Goal: Task Accomplishment & Management: Use online tool/utility

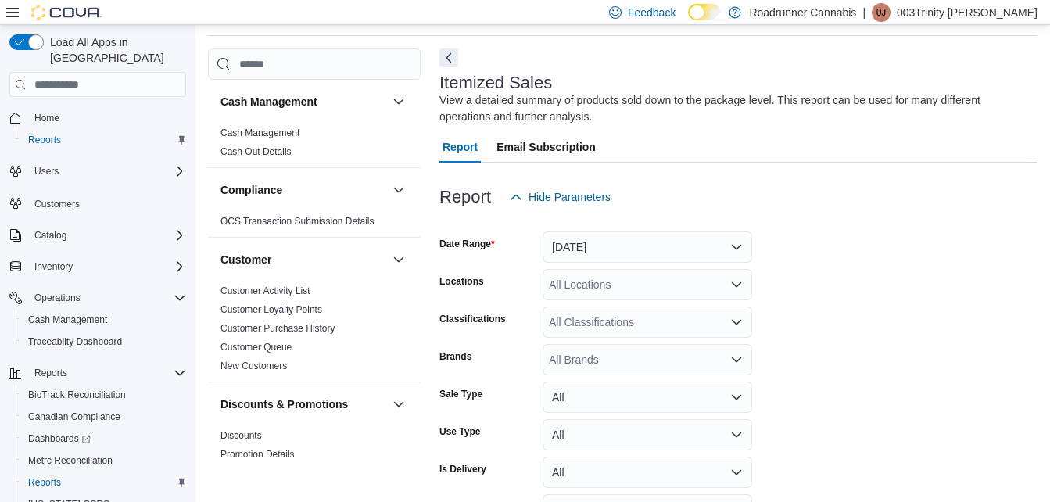
scroll to position [151, 0]
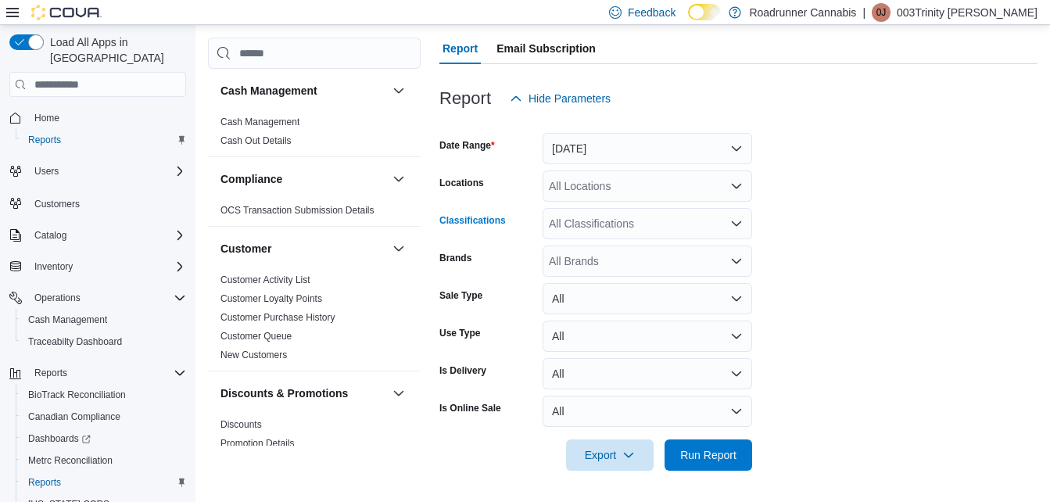
click at [724, 228] on div "All Classifications" at bounding box center [648, 223] width 210 height 31
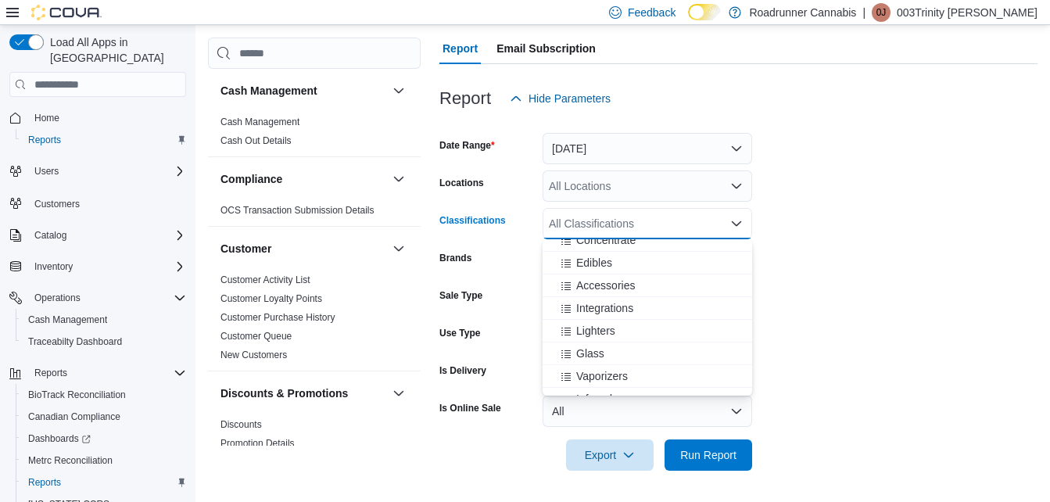
scroll to position [70, 0]
click at [612, 360] on span "Vaporizers" at bounding box center [602, 361] width 52 height 16
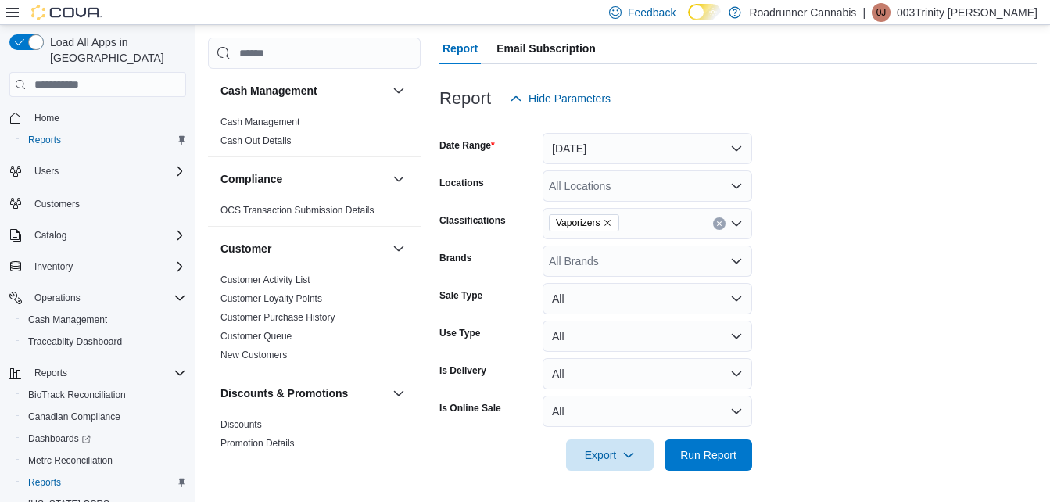
click at [894, 342] on form "Date Range [DATE] Locations All Locations Classifications Vaporizers Brands All…" at bounding box center [738, 292] width 598 height 357
click at [688, 146] on button "[DATE]" at bounding box center [648, 148] width 210 height 31
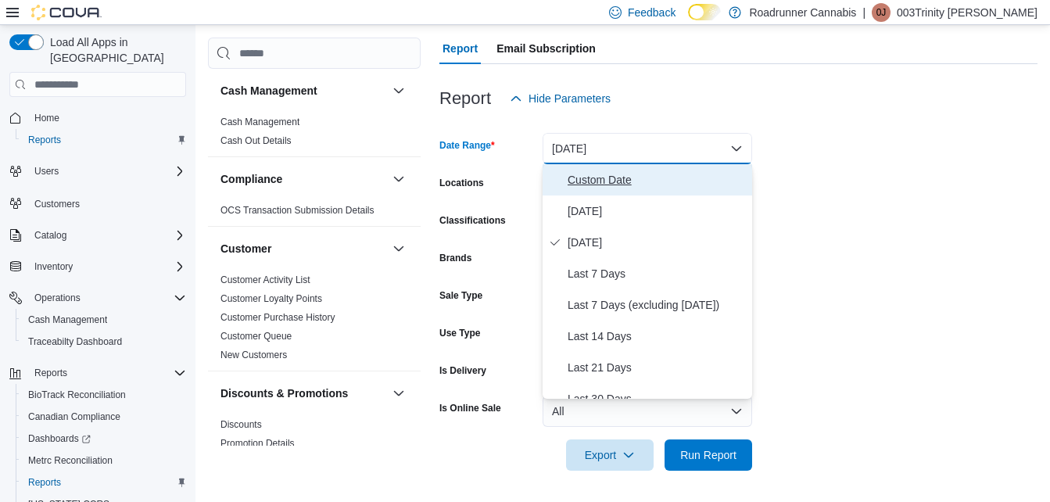
click at [608, 182] on span "Custom Date" at bounding box center [657, 179] width 178 height 19
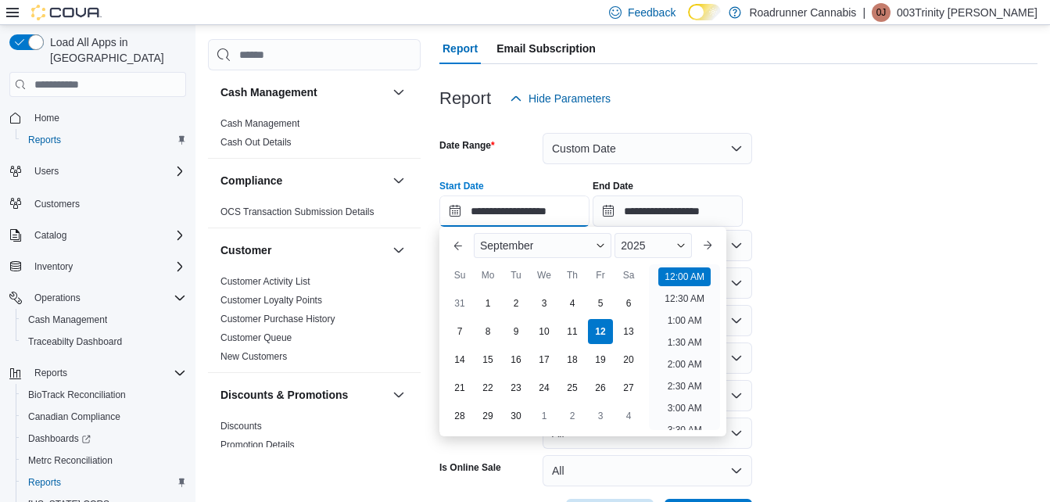
scroll to position [48, 0]
click at [522, 215] on input "**********" at bounding box center [514, 211] width 150 height 31
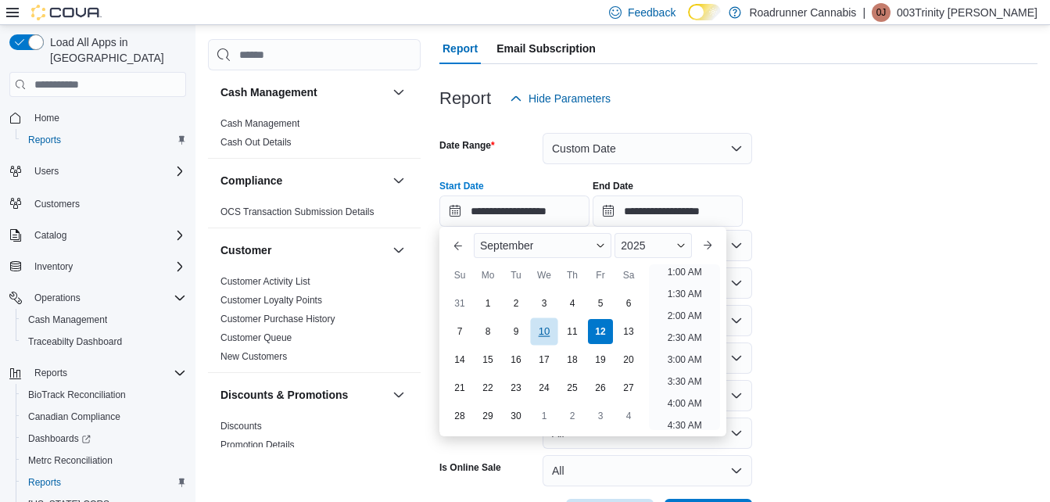
click at [533, 331] on div "10" at bounding box center [543, 330] width 27 height 27
type input "**********"
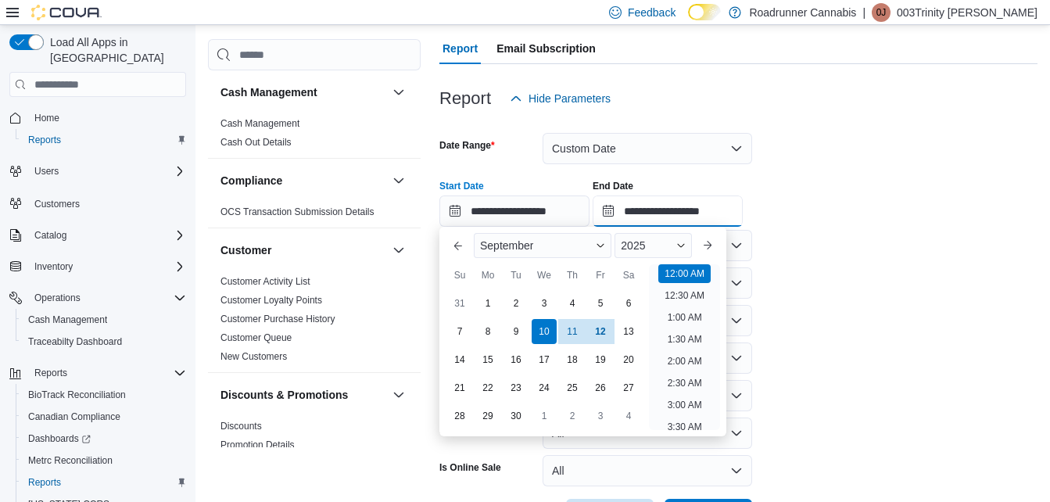
click at [660, 203] on input "**********" at bounding box center [668, 211] width 150 height 31
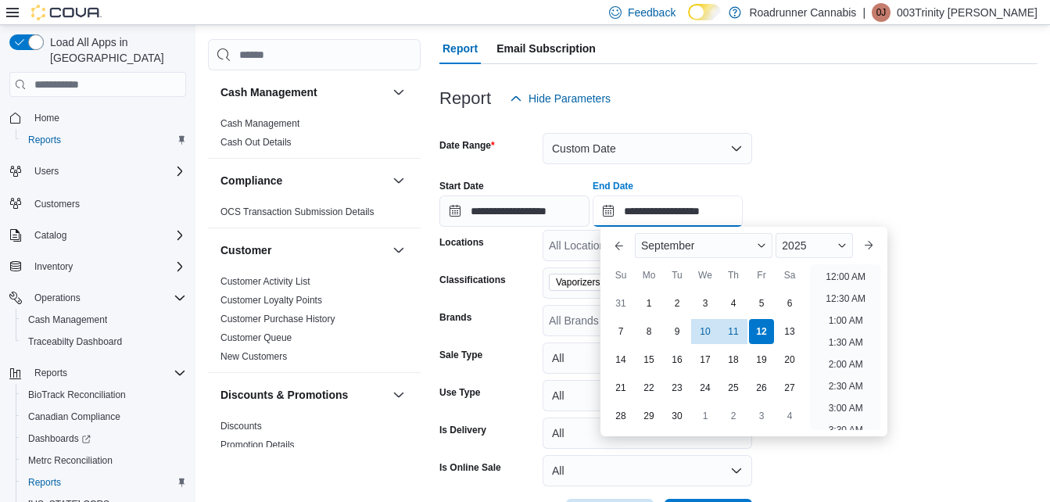
scroll to position [888, 0]
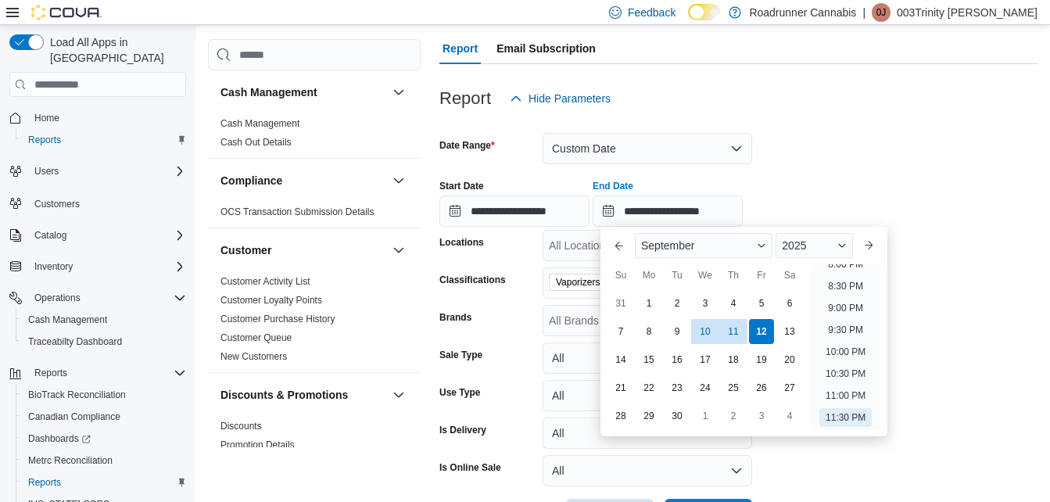
click at [692, 322] on div "7 8 9 10 11 12 13" at bounding box center [705, 331] width 197 height 28
click at [701, 332] on div "10" at bounding box center [704, 330] width 27 height 27
type input "**********"
click at [941, 314] on form "**********" at bounding box center [738, 322] width 598 height 416
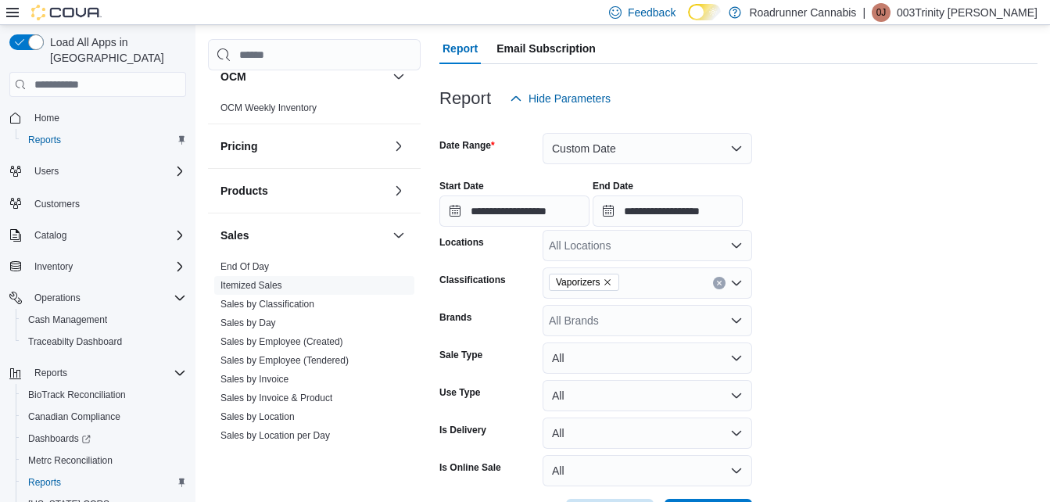
scroll to position [898, 0]
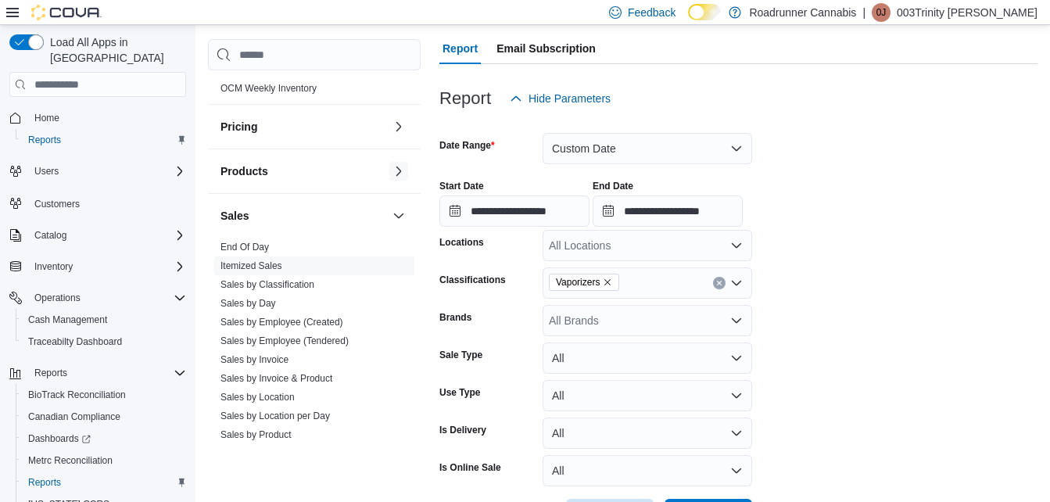
click at [389, 174] on button "button" at bounding box center [398, 171] width 19 height 19
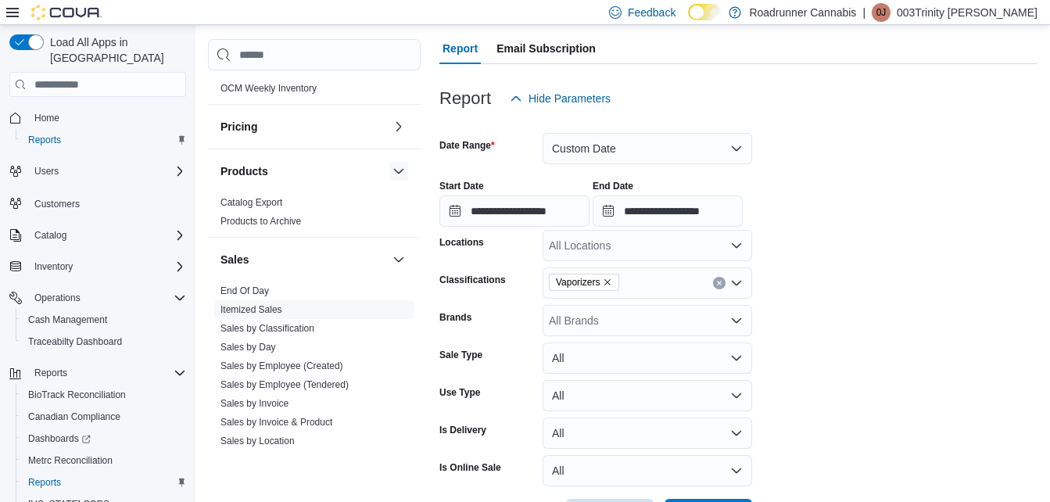
click at [389, 174] on button "button" at bounding box center [398, 171] width 19 height 19
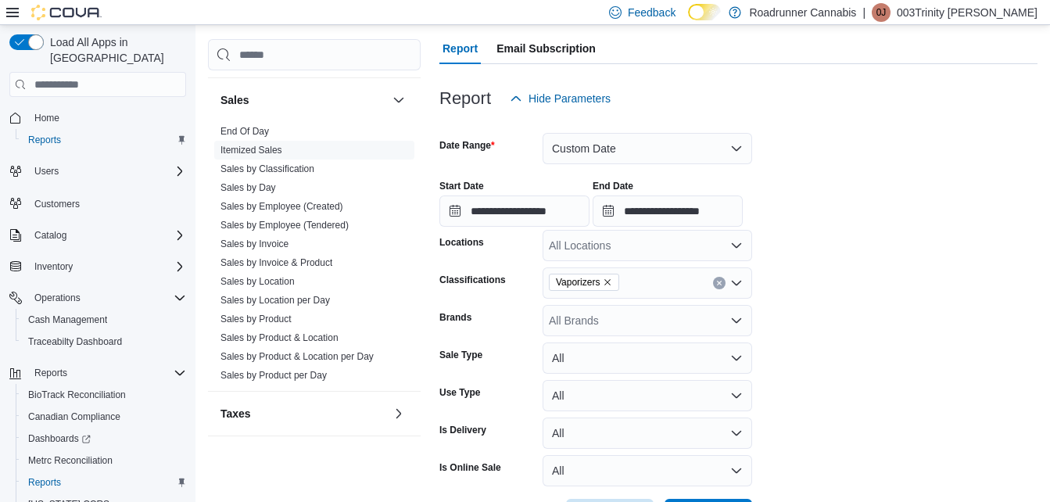
scroll to position [1063, 0]
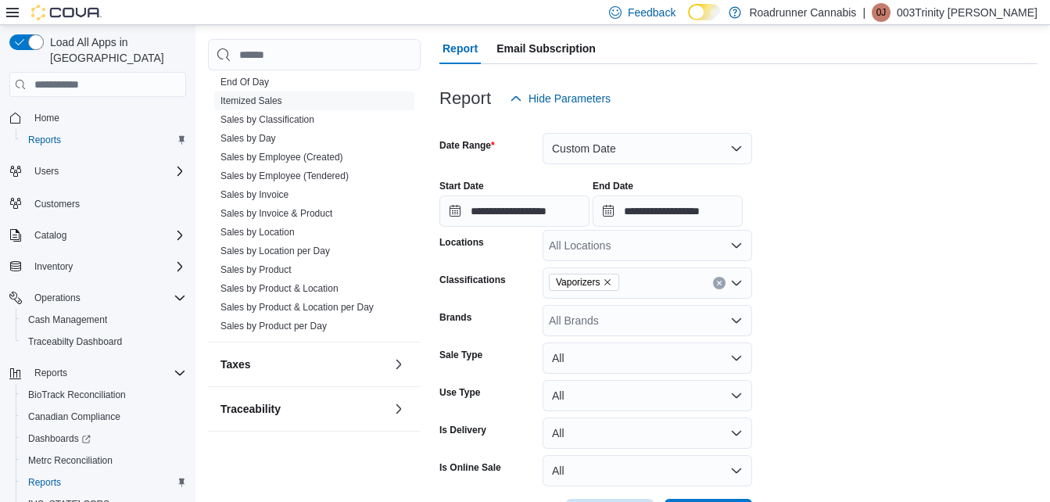
click at [477, 443] on div "Is Delivery" at bounding box center [487, 433] width 97 height 31
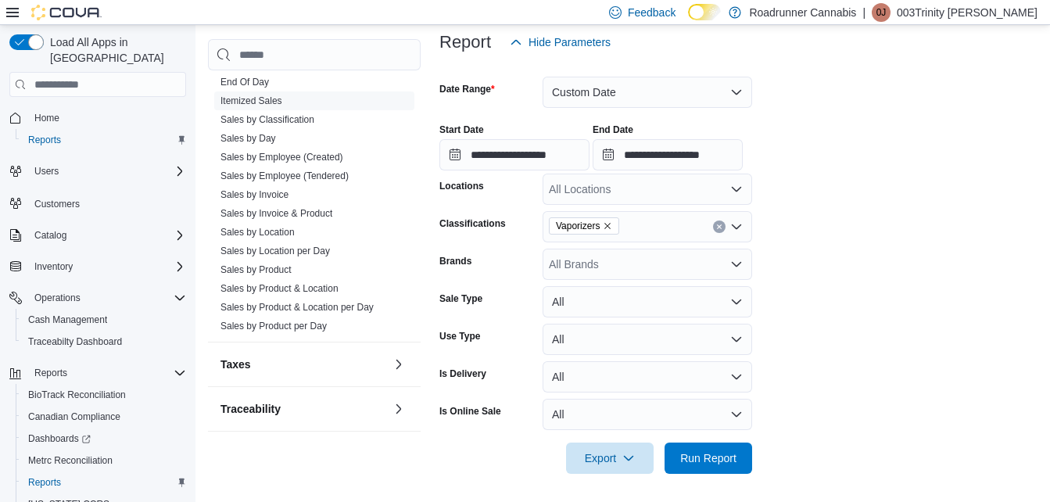
scroll to position [210, 0]
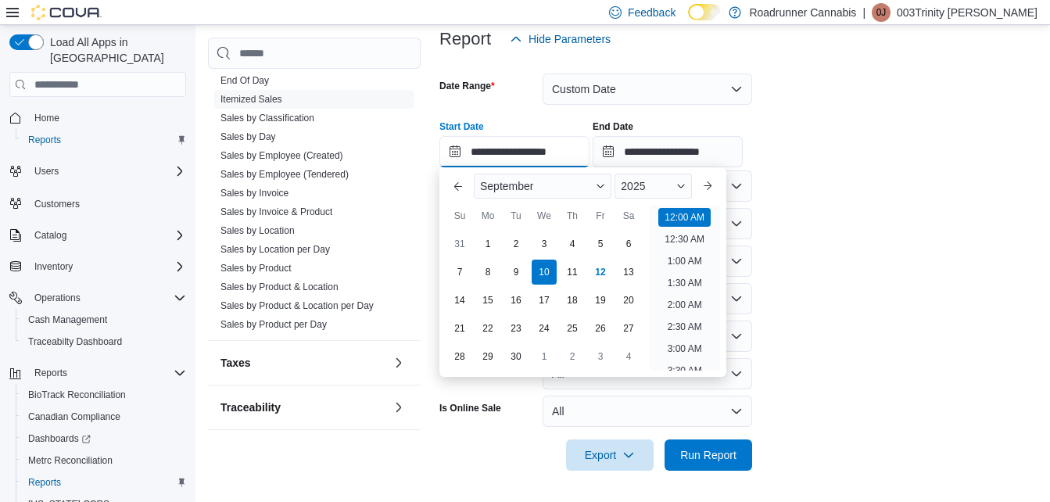
click at [516, 156] on input "**********" at bounding box center [514, 151] width 150 height 31
click at [693, 328] on li "3:30 AM" at bounding box center [685, 322] width 47 height 19
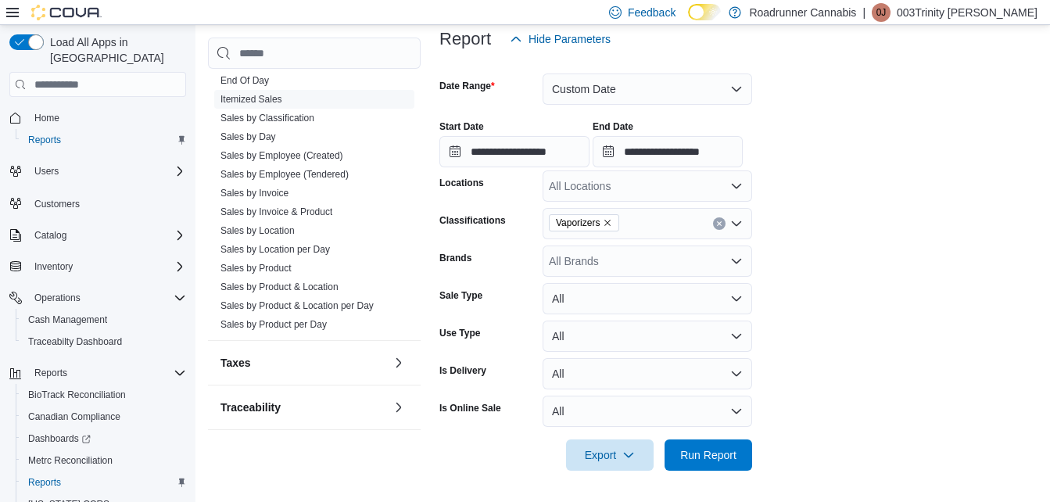
type input "**********"
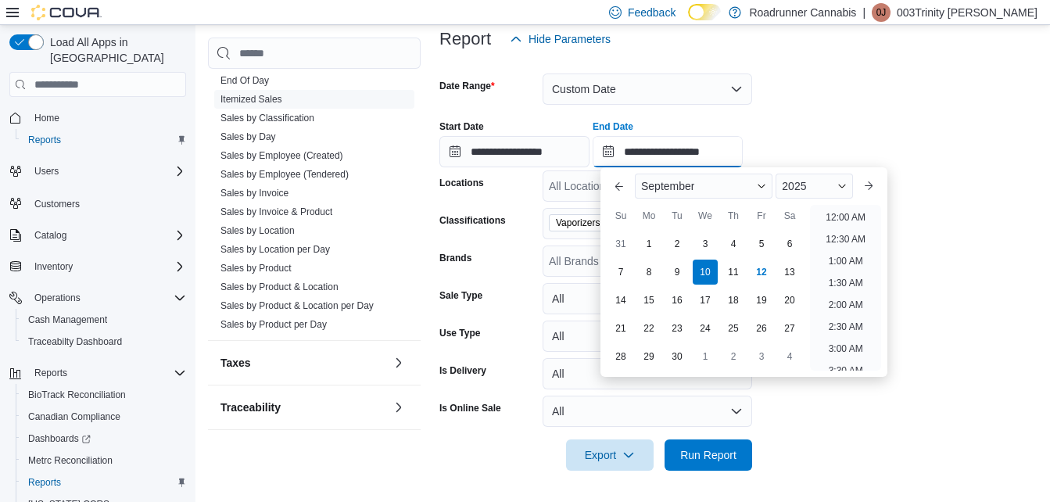
click at [651, 152] on input "**********" at bounding box center [668, 151] width 150 height 31
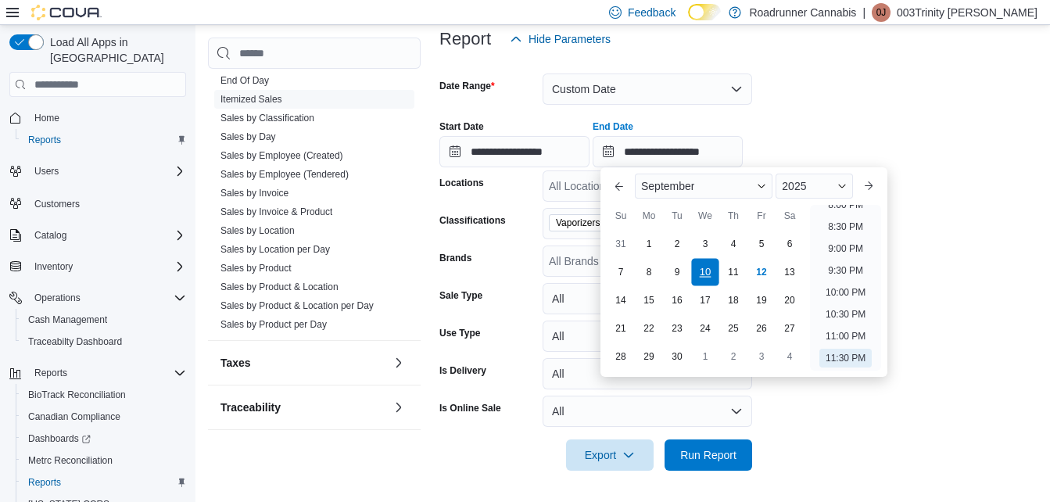
click at [709, 269] on div "10" at bounding box center [704, 271] width 27 height 27
click at [723, 457] on span "Run Report" at bounding box center [708, 455] width 56 height 16
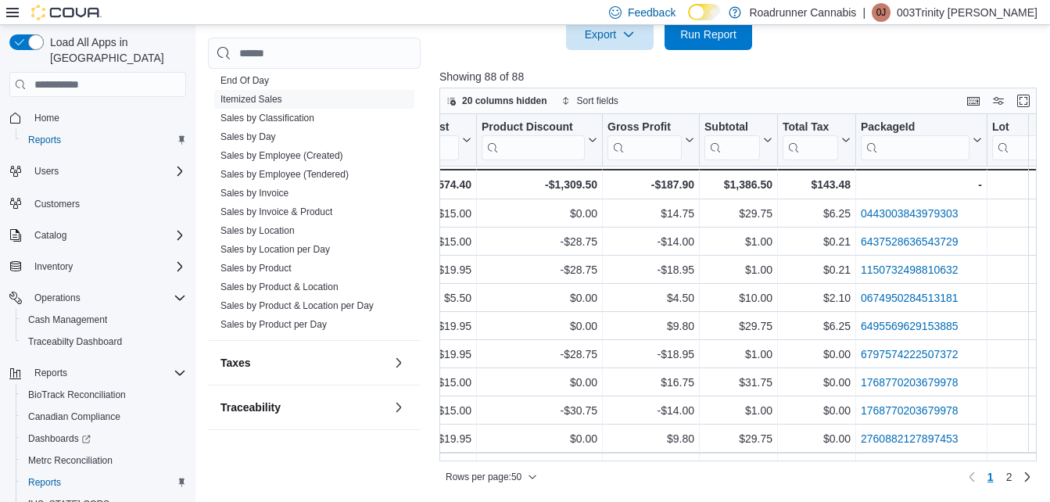
scroll to position [0, 1727]
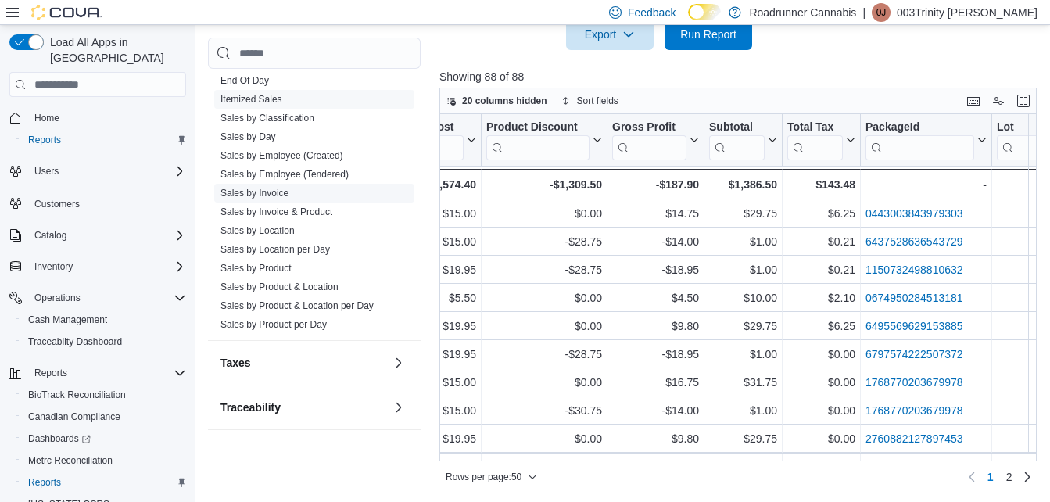
click at [267, 188] on link "Sales by Invoice" at bounding box center [255, 193] width 68 height 11
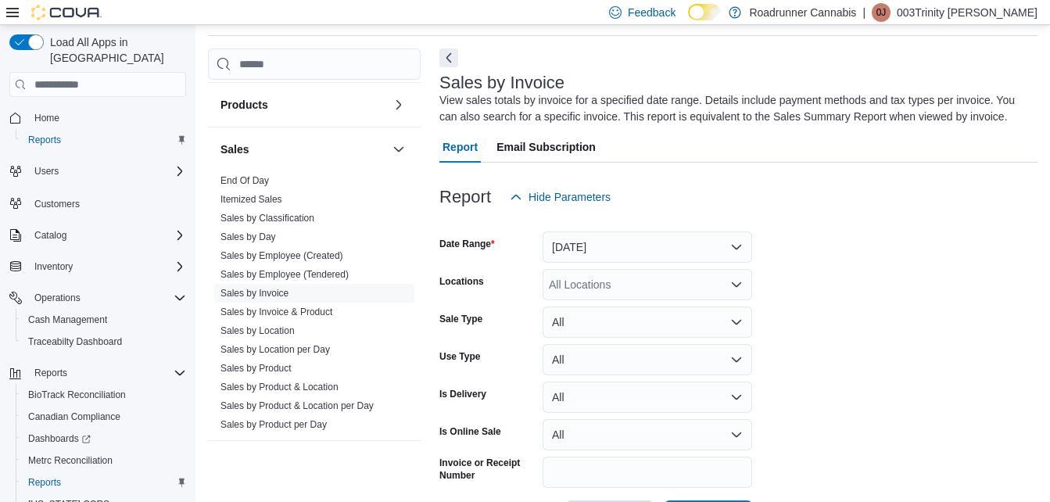
scroll to position [977, 0]
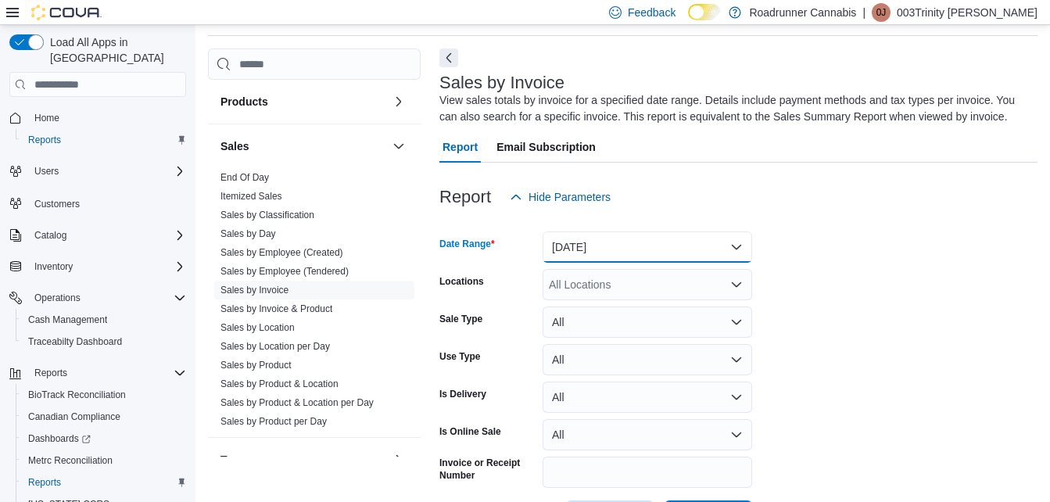
click at [648, 245] on button "[DATE]" at bounding box center [648, 246] width 210 height 31
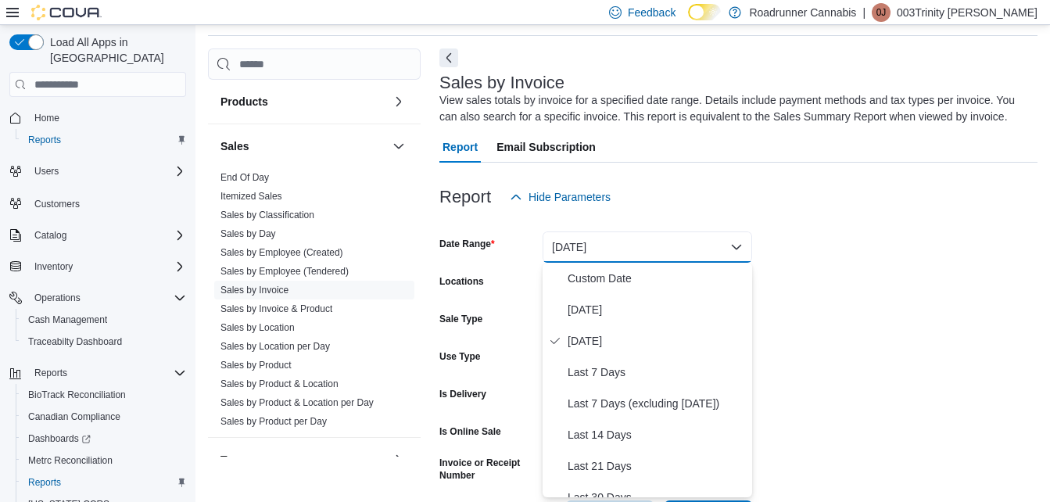
click at [939, 258] on form "Date Range [DATE] Locations All Locations Sale Type All Use Type All Is Deliver…" at bounding box center [738, 372] width 598 height 319
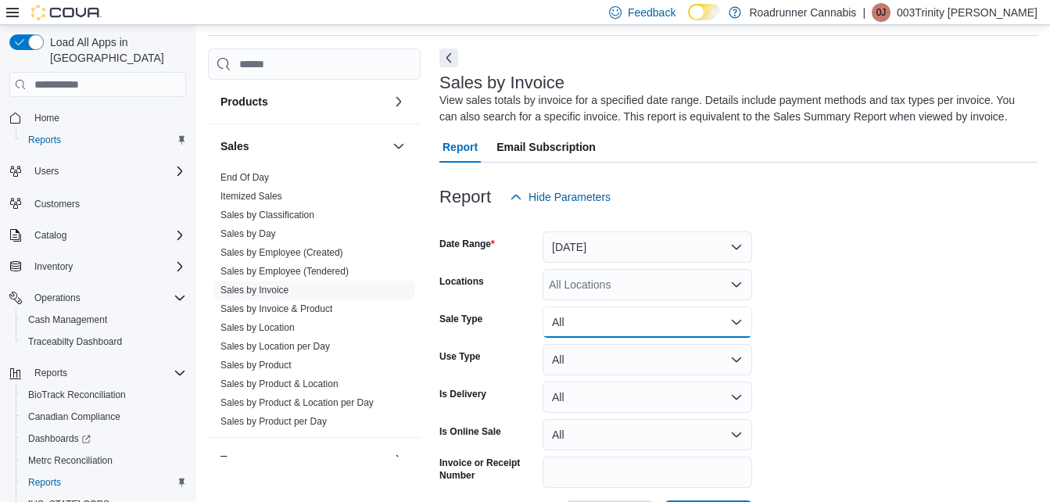
click at [655, 334] on button "All" at bounding box center [648, 322] width 210 height 31
click at [827, 276] on form "Date Range [DATE] Locations All Locations Sale Type All Use Type All Is Deliver…" at bounding box center [738, 372] width 598 height 319
click at [646, 320] on button "All" at bounding box center [648, 322] width 210 height 31
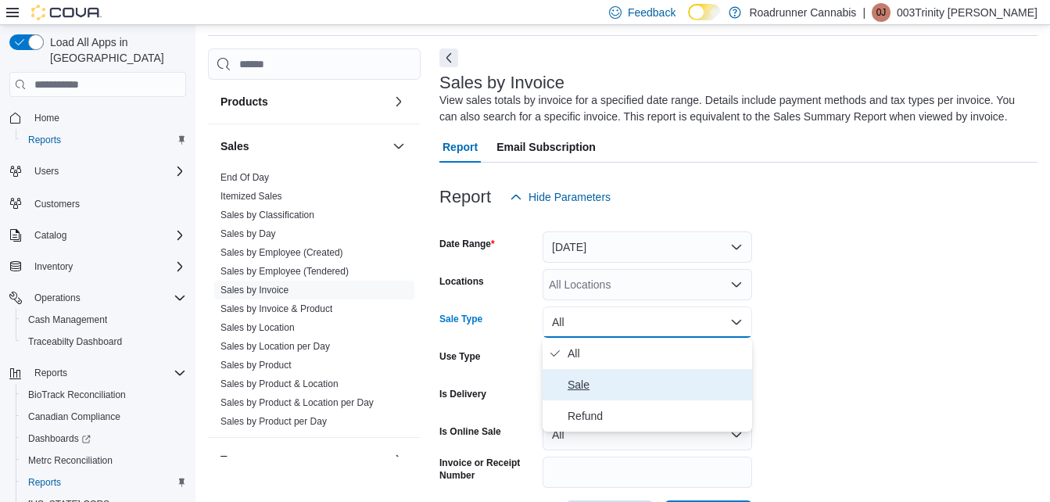
click at [612, 381] on span "Sale" at bounding box center [657, 384] width 178 height 19
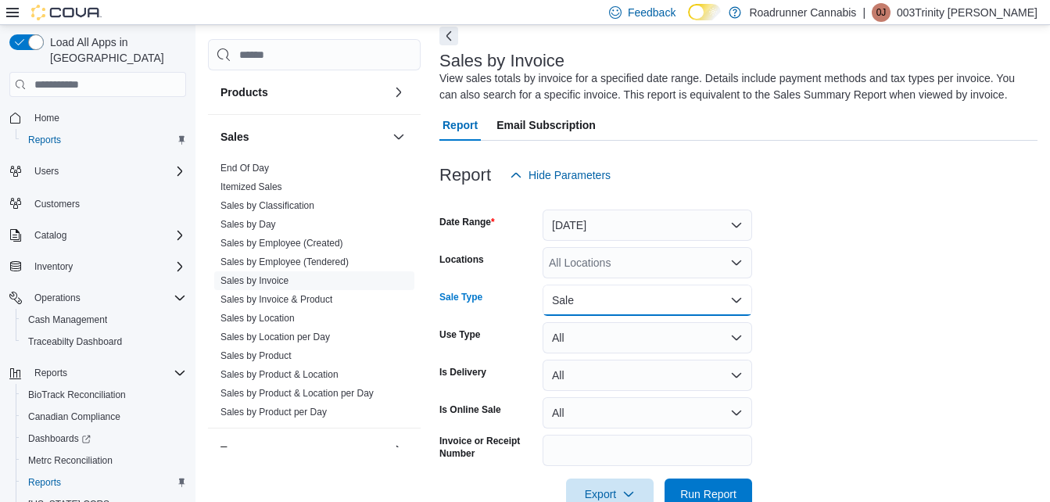
scroll to position [80, 0]
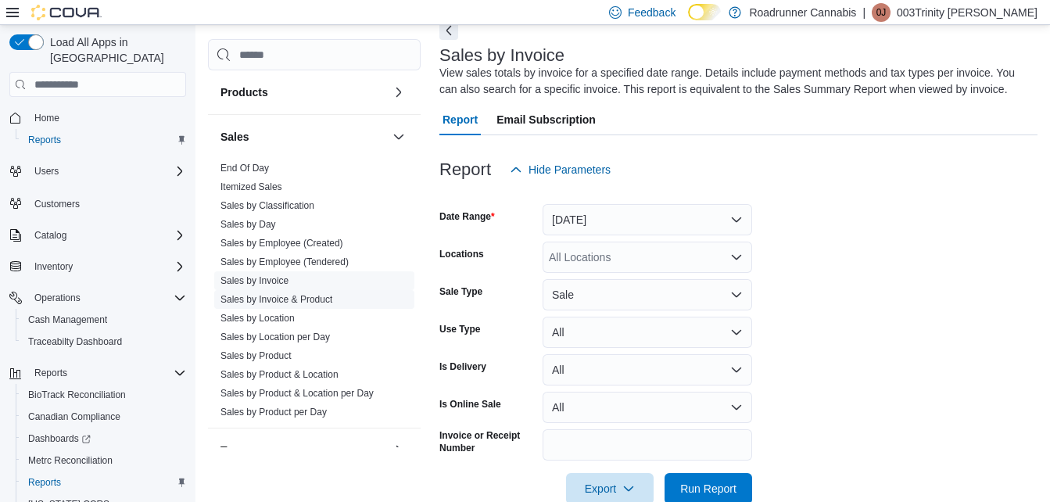
click at [310, 300] on link "Sales by Invoice & Product" at bounding box center [277, 299] width 112 height 11
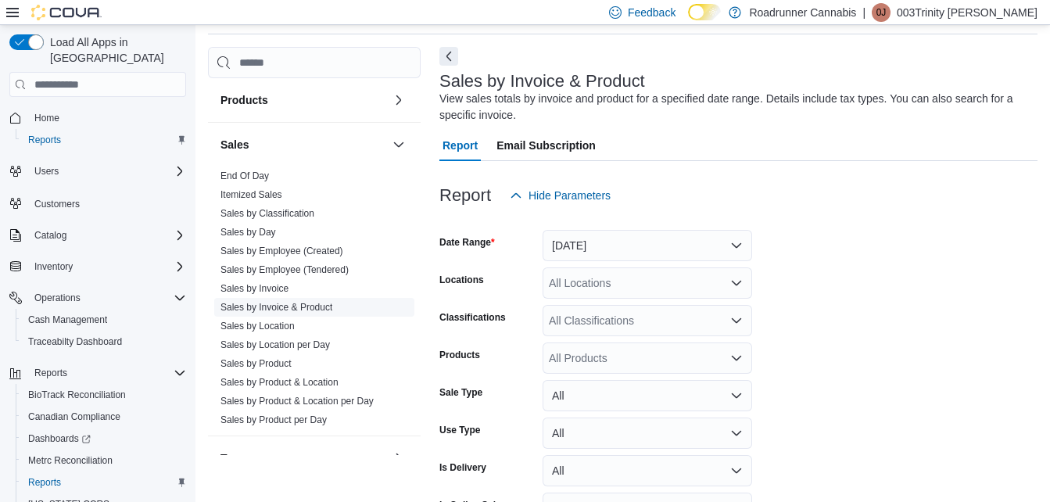
scroll to position [52, 0]
click at [656, 373] on div "All Products" at bounding box center [648, 359] width 210 height 31
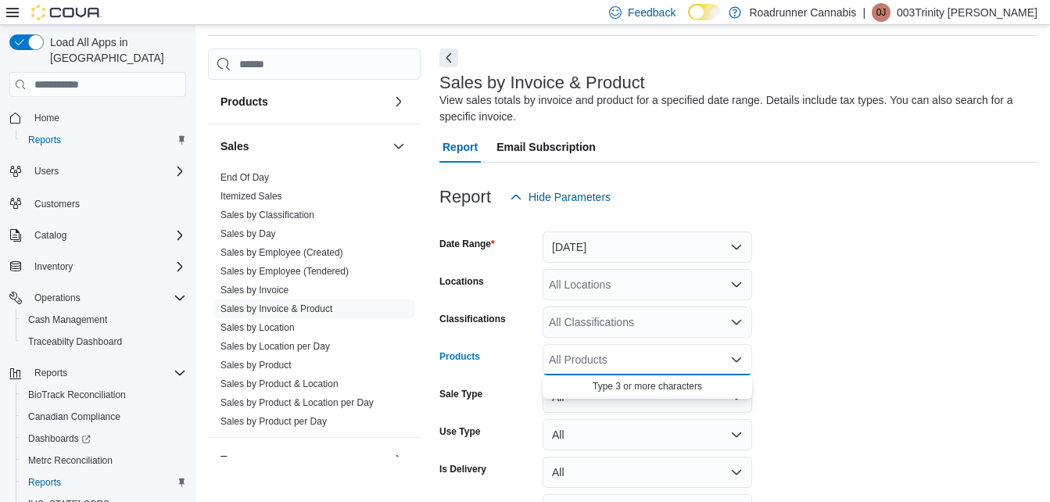
click at [737, 358] on icon "Close list of options" at bounding box center [736, 359] width 13 height 13
click at [737, 358] on icon "Open list of options" at bounding box center [736, 359] width 13 height 13
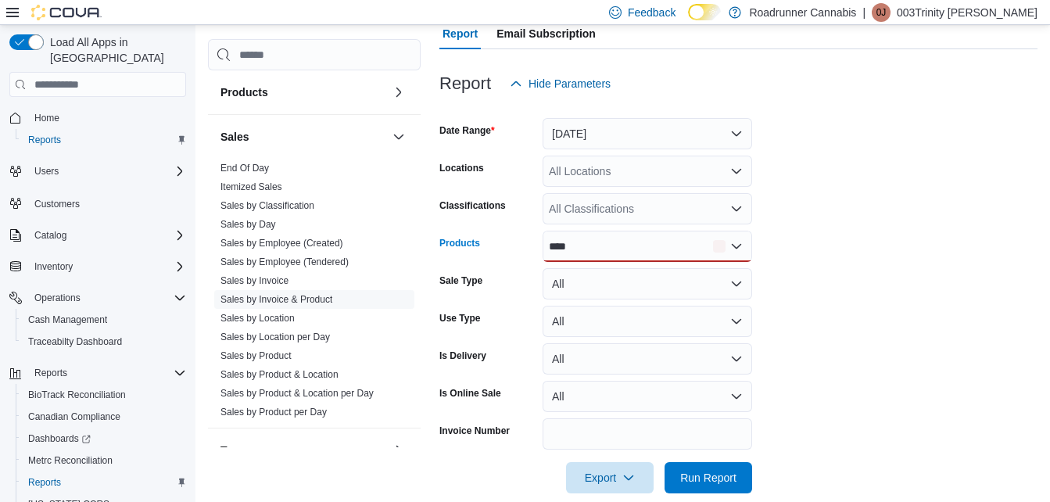
scroll to position [188, 0]
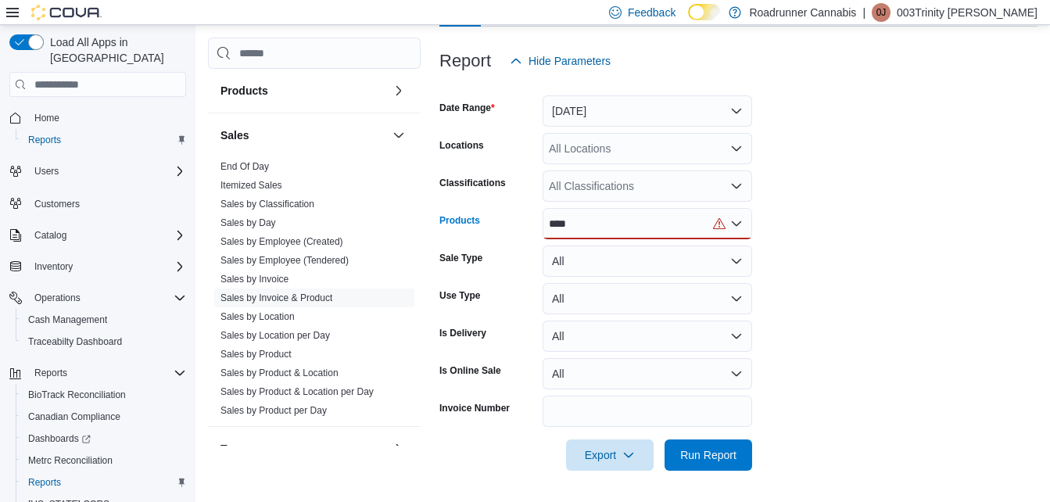
type input "****"
click at [734, 220] on icon "Open list of options" at bounding box center [736, 223] width 13 height 13
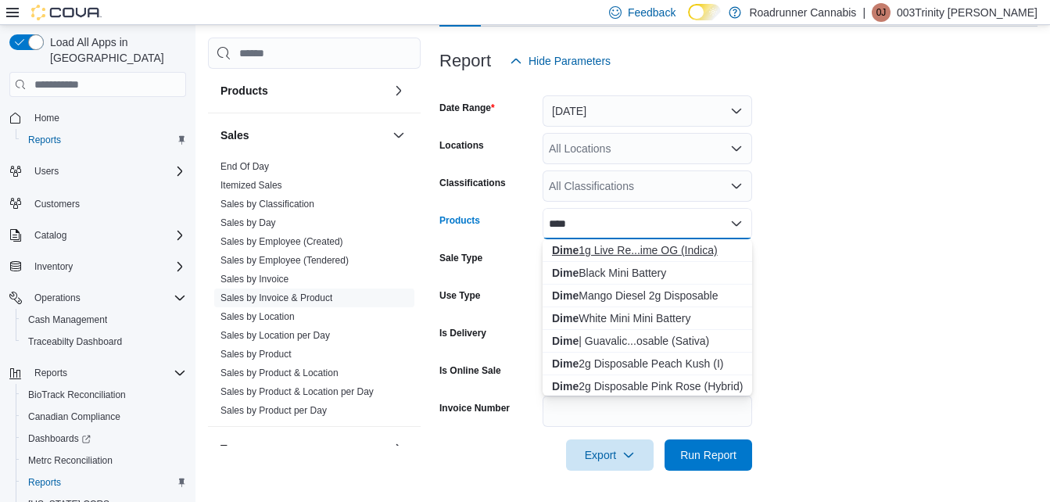
click at [660, 256] on div "Dime 1g Live Re...ime OG (Indica)" at bounding box center [647, 250] width 191 height 16
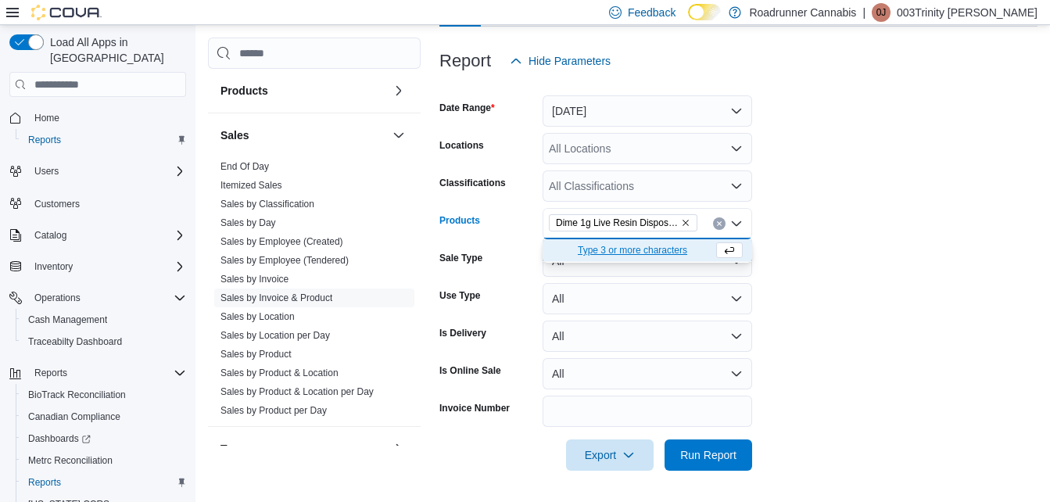
click at [667, 254] on span "Type 3 or more characters" at bounding box center [632, 250] width 161 height 16
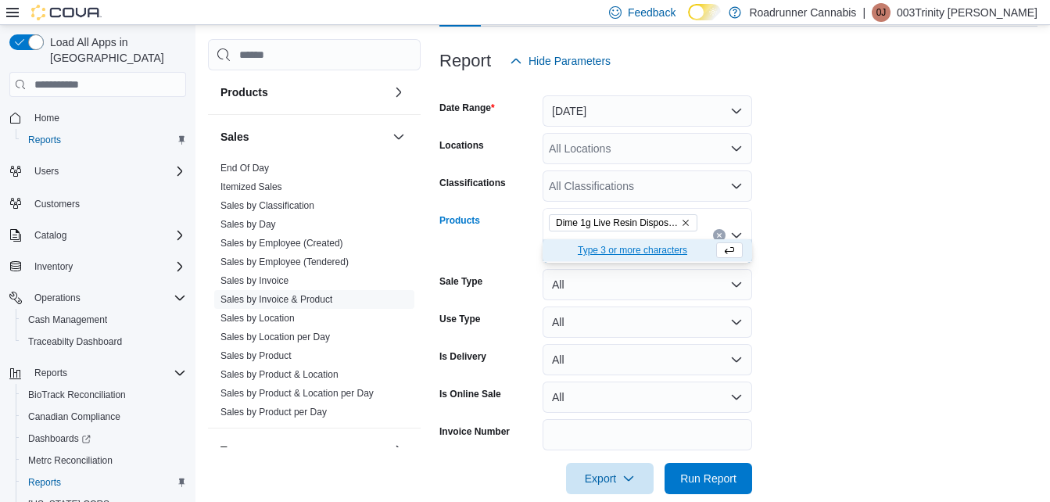
click at [683, 223] on icon "Remove Dime 1g Live Resin Disposable Dime OG (Indica) from selection in this gr…" at bounding box center [685, 222] width 9 height 9
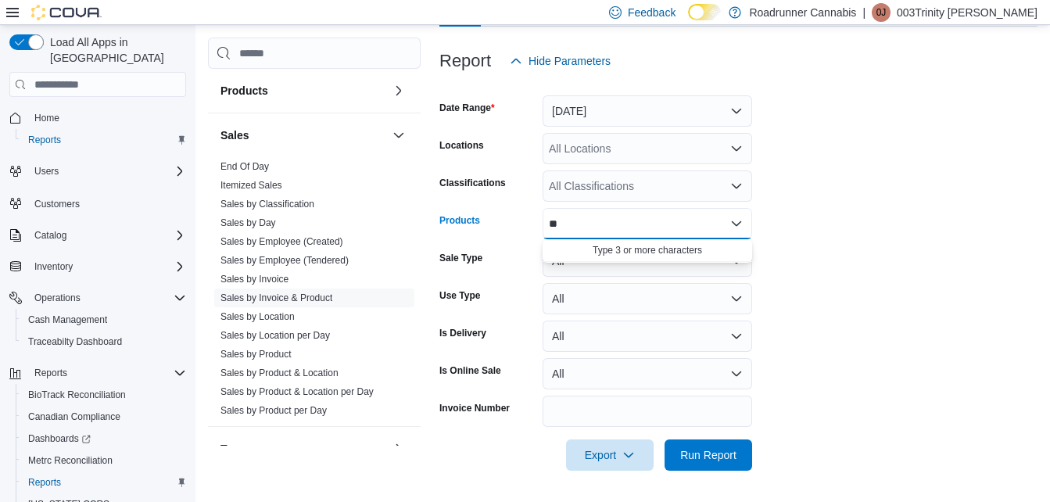
type input "*"
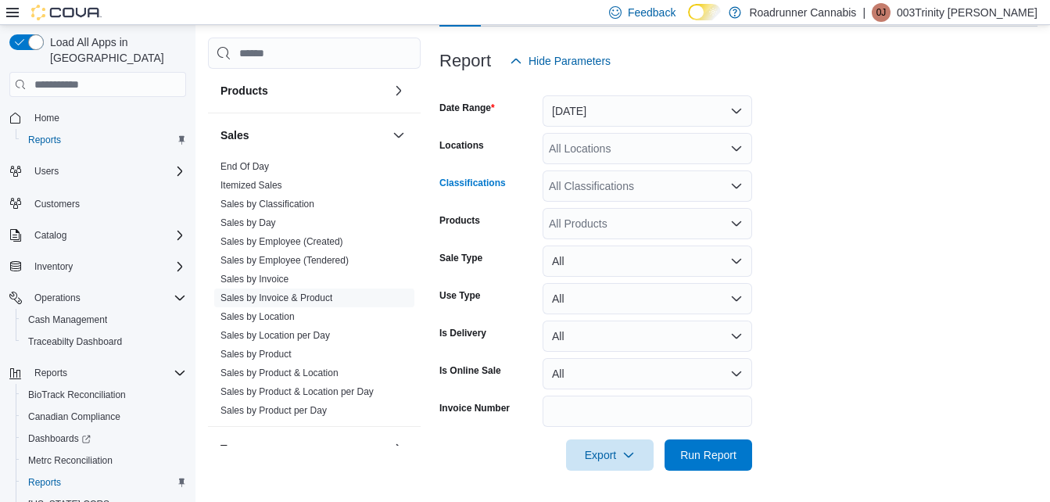
click at [733, 185] on icon "Open list of options" at bounding box center [736, 186] width 9 height 5
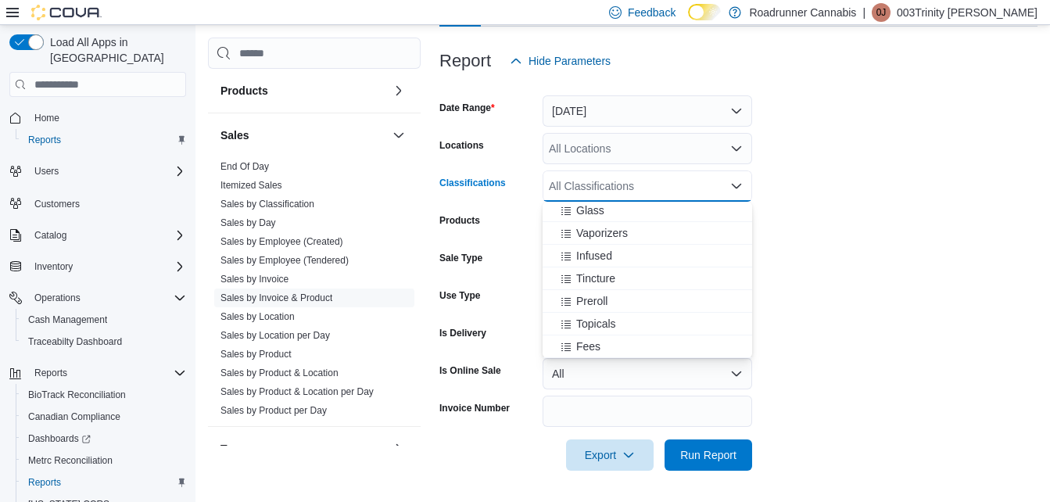
scroll to position [111, 0]
click at [626, 283] on span "Vaporizers" at bounding box center [602, 283] width 52 height 16
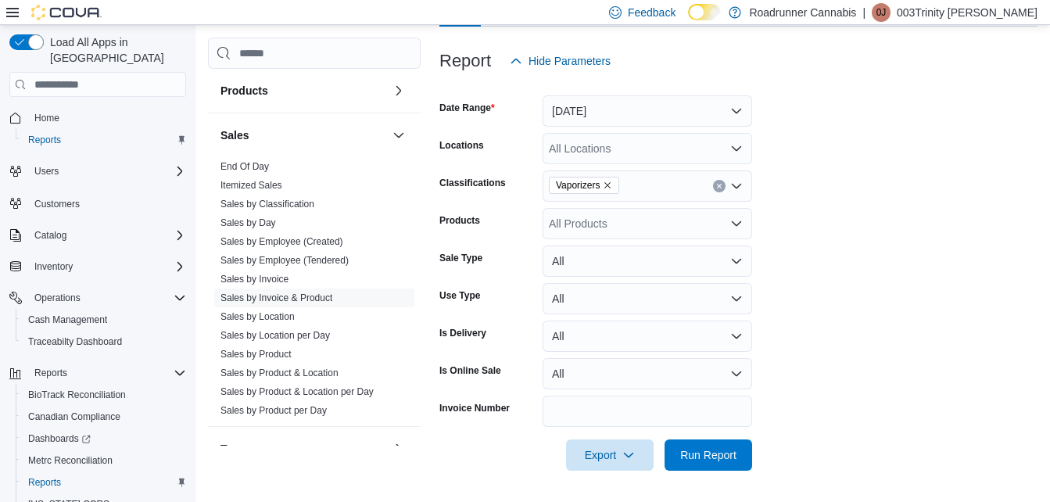
click at [640, 167] on form "Date Range [DATE] Locations All Locations Classifications Vaporizers Products A…" at bounding box center [738, 274] width 598 height 394
click at [716, 445] on span "Run Report" at bounding box center [708, 454] width 69 height 31
click at [683, 102] on button "[DATE]" at bounding box center [648, 110] width 210 height 31
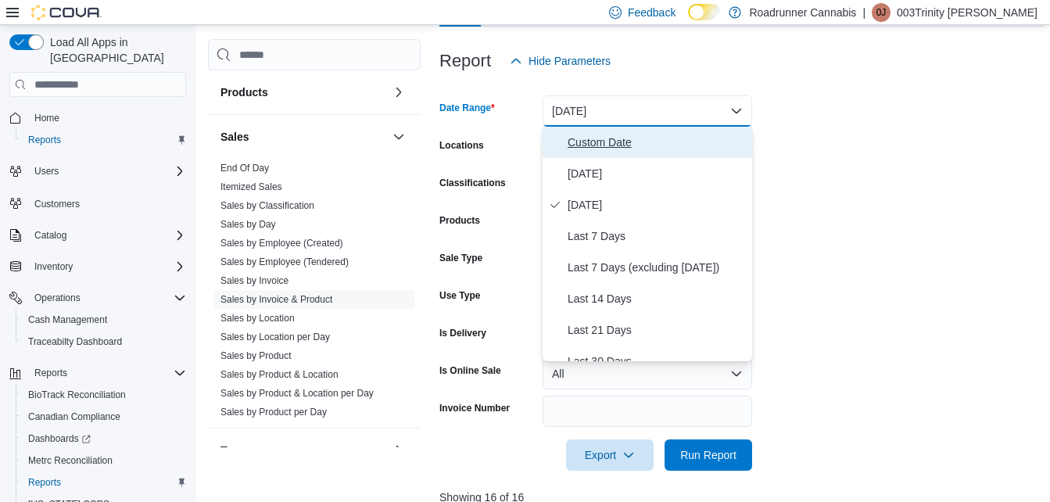
click at [617, 143] on span "Custom Date" at bounding box center [657, 142] width 178 height 19
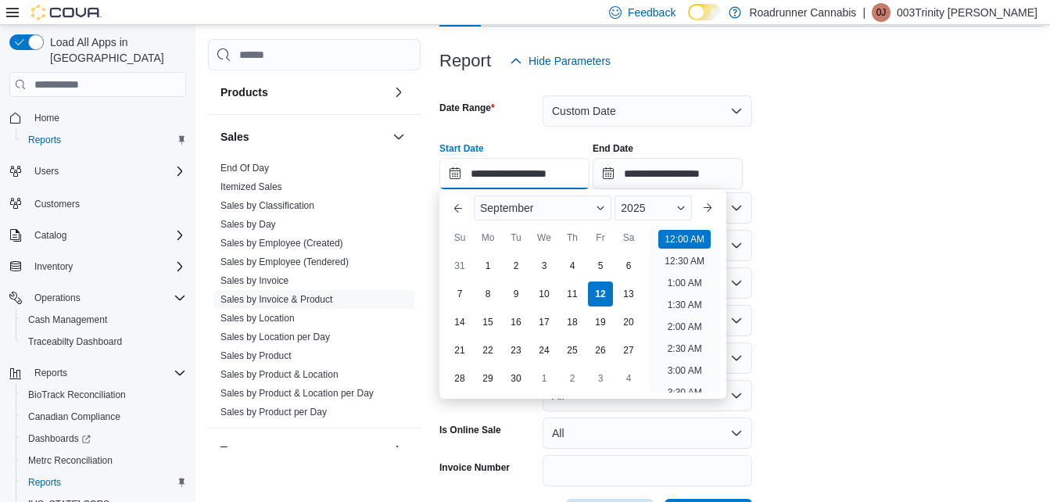
click at [502, 172] on input "**********" at bounding box center [514, 173] width 150 height 31
click at [547, 296] on div "10" at bounding box center [543, 293] width 27 height 27
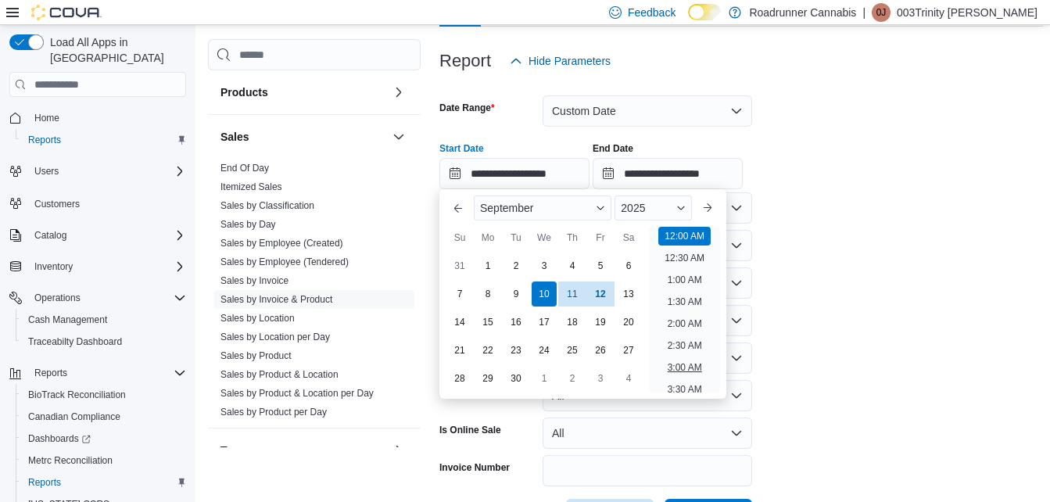
click at [696, 367] on li "3:00 AM" at bounding box center [685, 367] width 47 height 19
type input "**********"
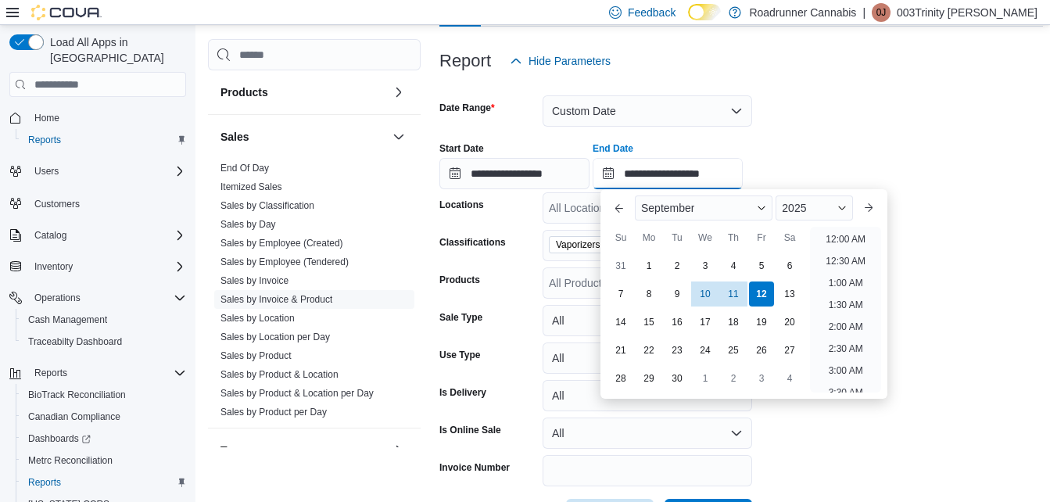
click at [662, 173] on input "**********" at bounding box center [668, 173] width 150 height 31
click at [710, 301] on div "10" at bounding box center [704, 293] width 27 height 27
type input "**********"
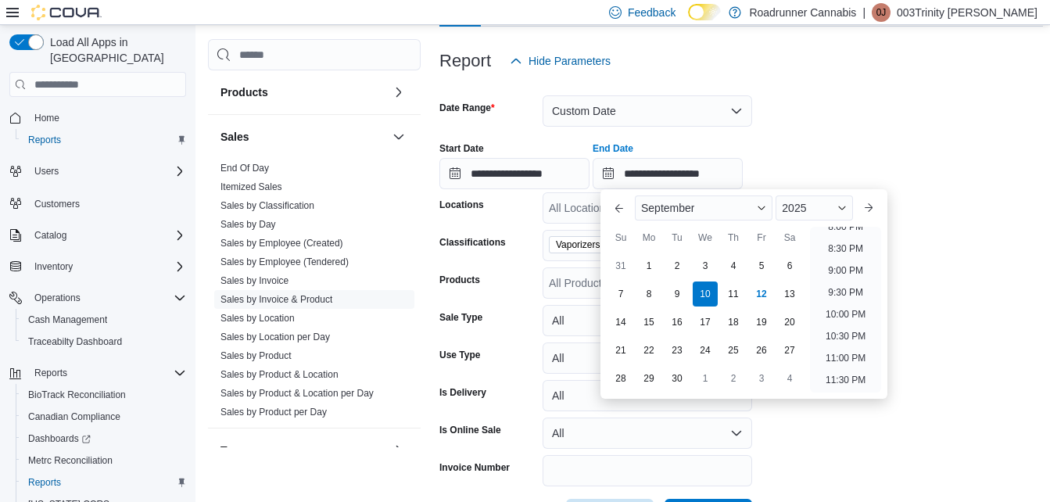
click at [945, 226] on form "**********" at bounding box center [741, 304] width 604 height 454
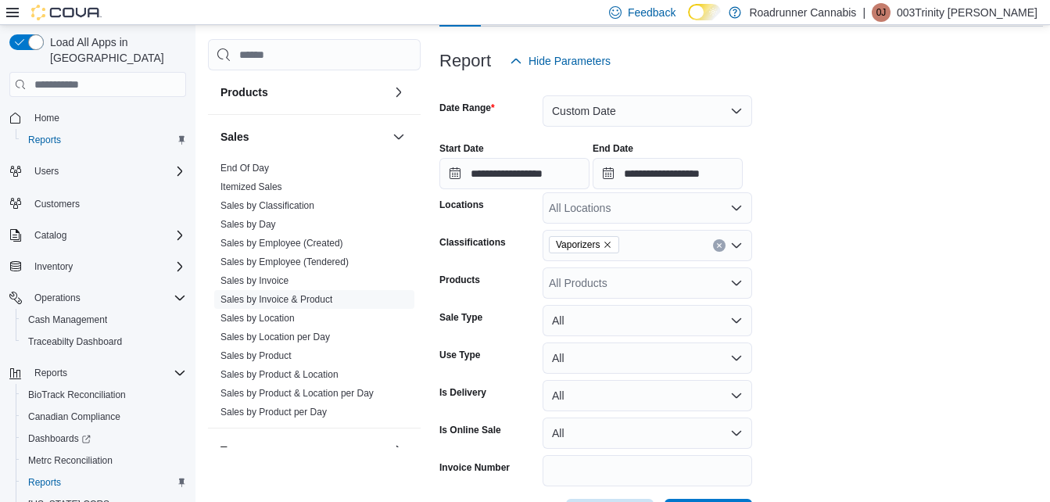
scroll to position [417, 0]
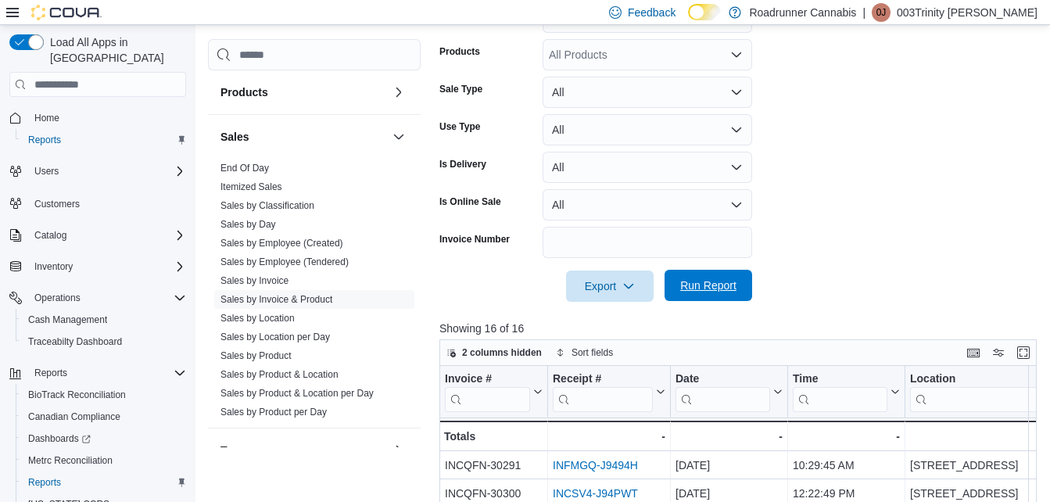
click at [701, 285] on span "Run Report" at bounding box center [708, 286] width 56 height 16
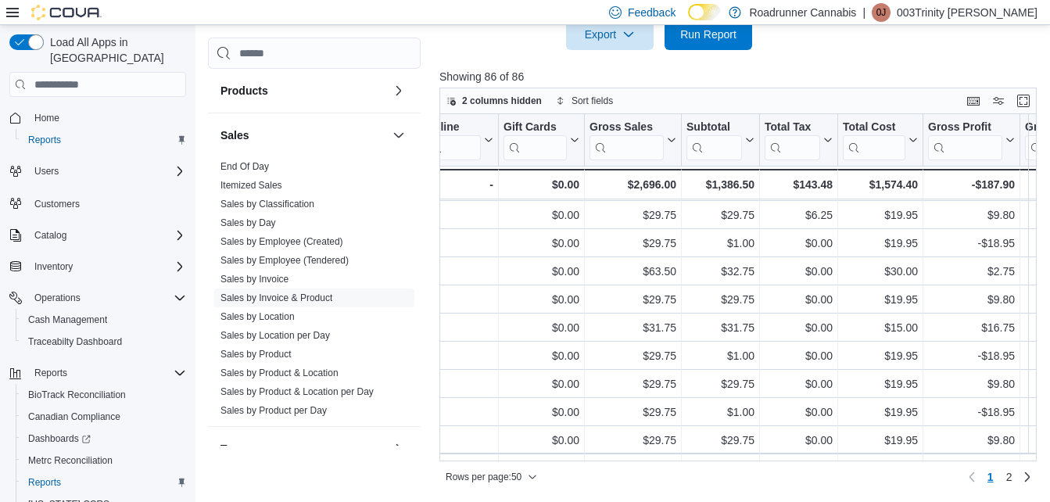
scroll to position [22, 1291]
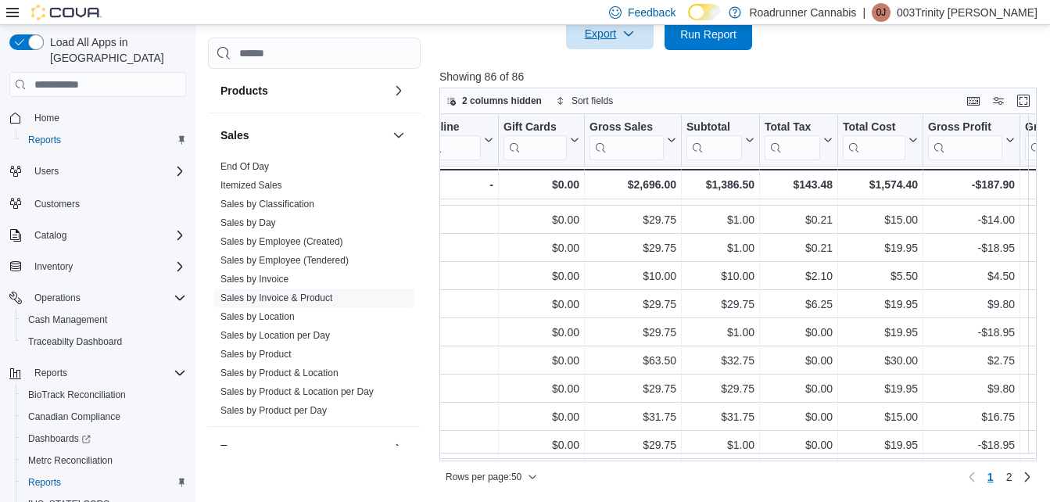
click at [637, 45] on span "Export" at bounding box center [610, 33] width 69 height 31
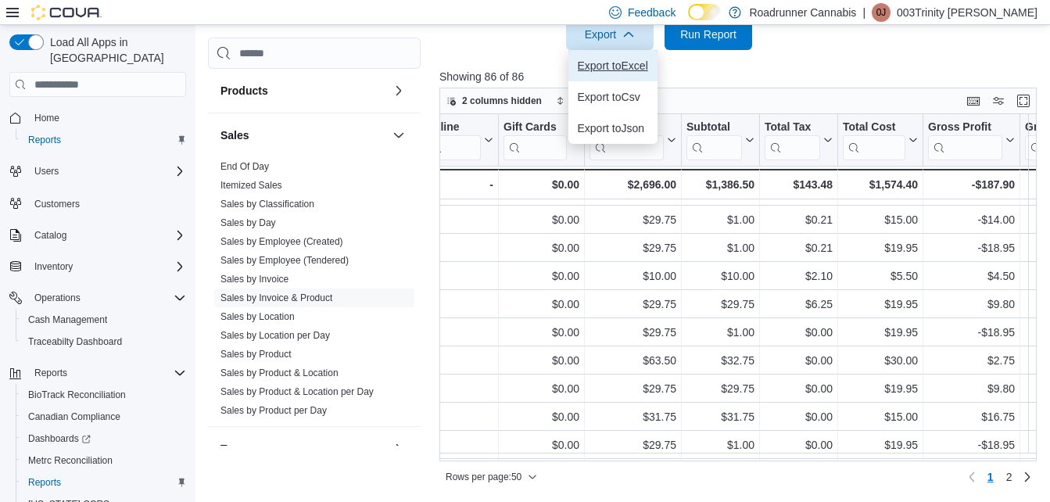
click at [630, 64] on span "Export to Excel" at bounding box center [613, 65] width 70 height 13
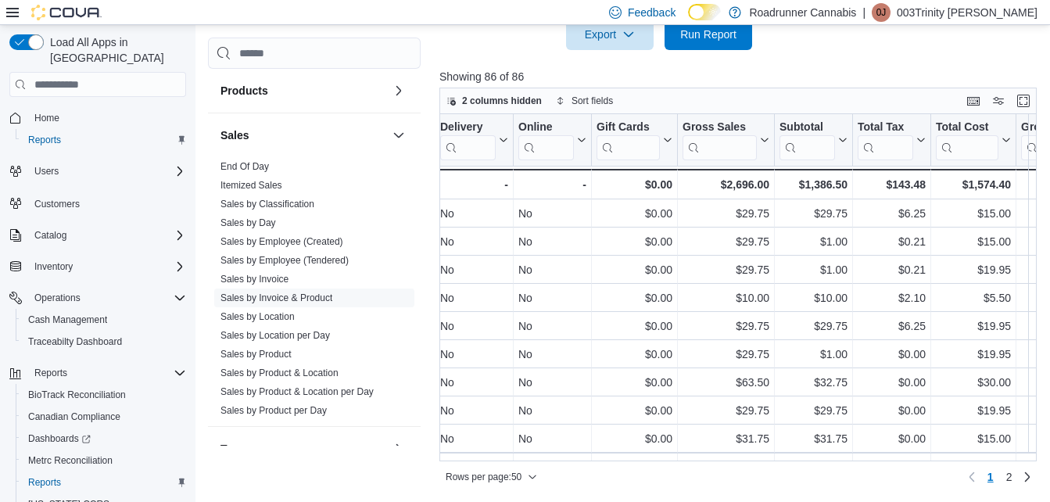
scroll to position [0, 1202]
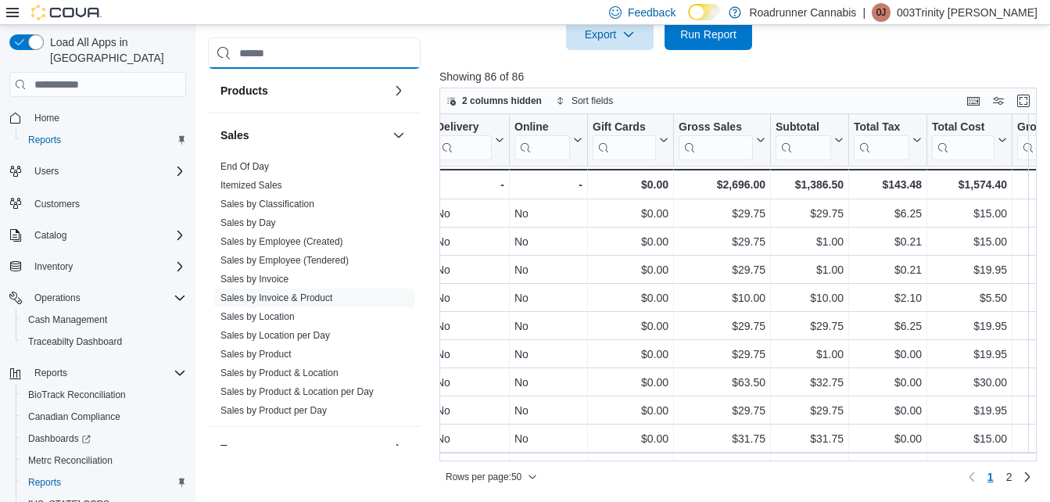
drag, startPoint x: 406, startPoint y: 40, endPoint x: 397, endPoint y: 21, distance: 20.6
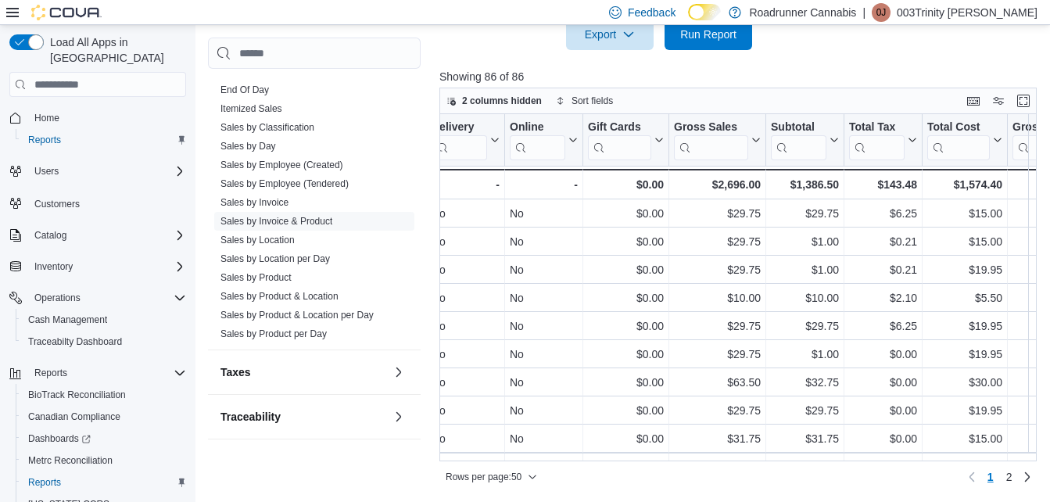
scroll to position [1063, 0]
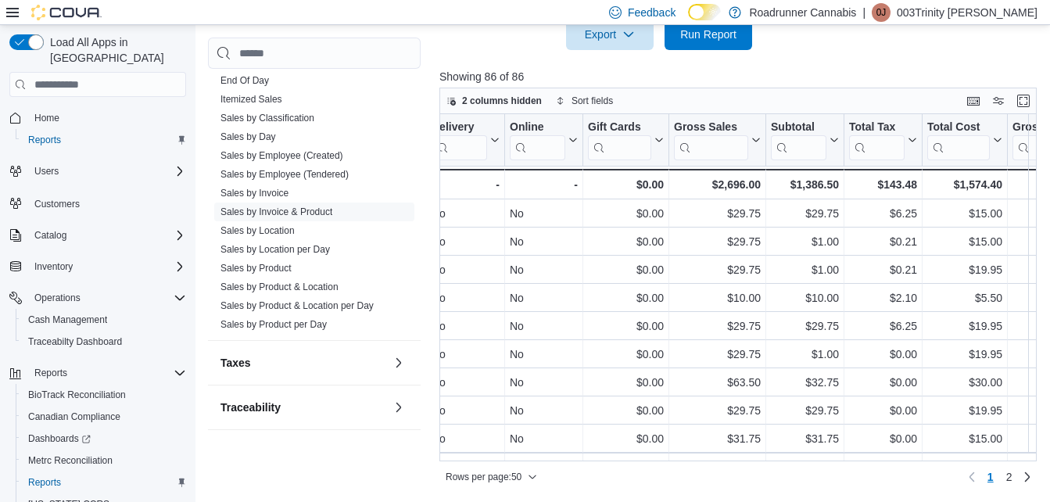
drag, startPoint x: 414, startPoint y: 338, endPoint x: 764, endPoint y: 101, distance: 422.9
click at [764, 101] on div "2 columns hidden Sort fields" at bounding box center [737, 101] width 597 height 27
